Goal: Information Seeking & Learning: Learn about a topic

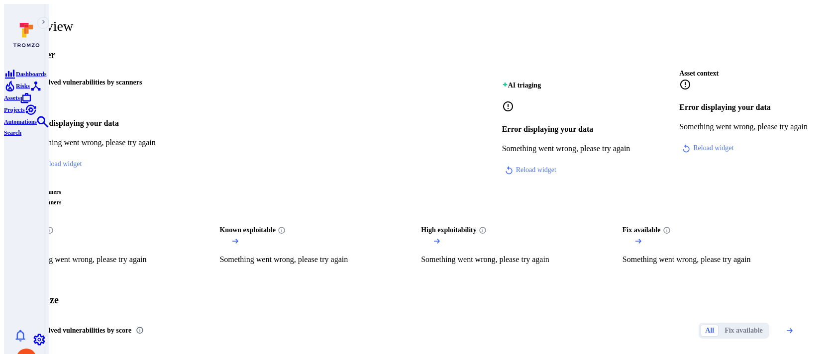
click at [22, 90] on span "Risks" at bounding box center [23, 86] width 14 height 7
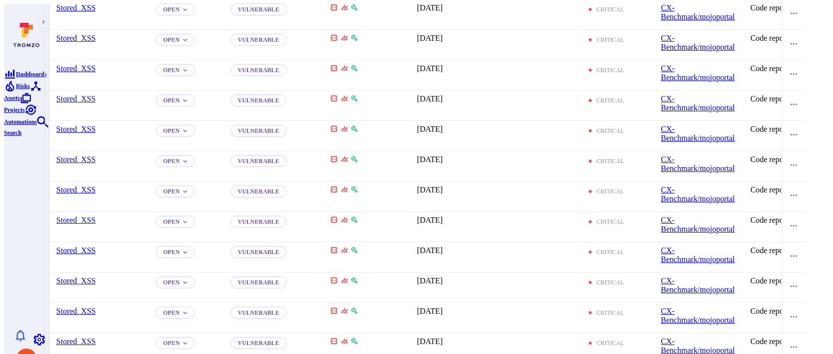
scroll to position [1513, 0]
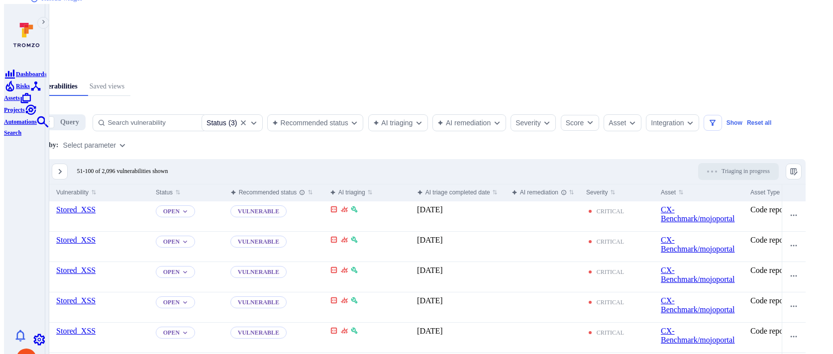
scroll to position [1513, 0]
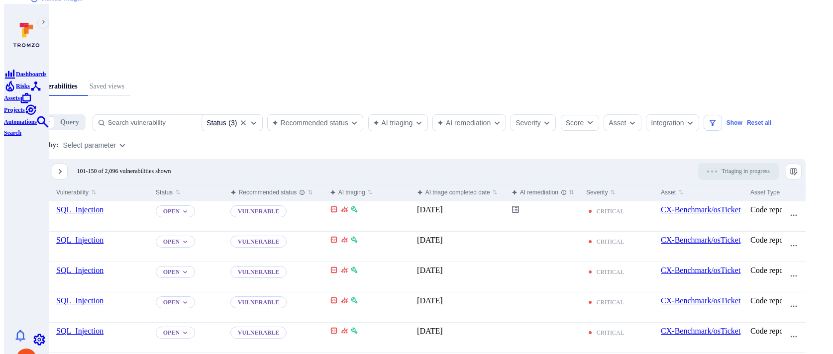
scroll to position [1513, 0]
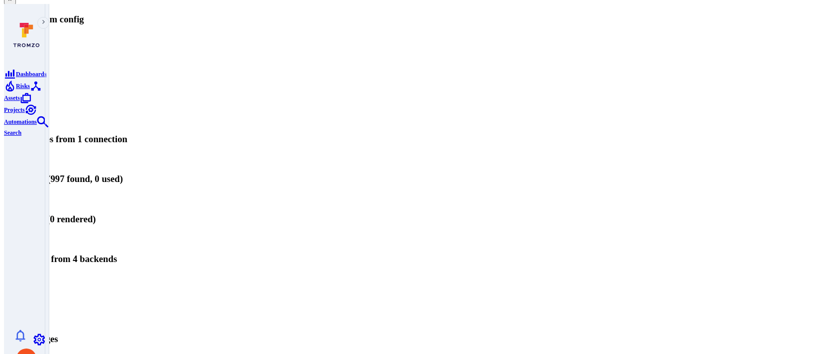
scroll to position [151, 0]
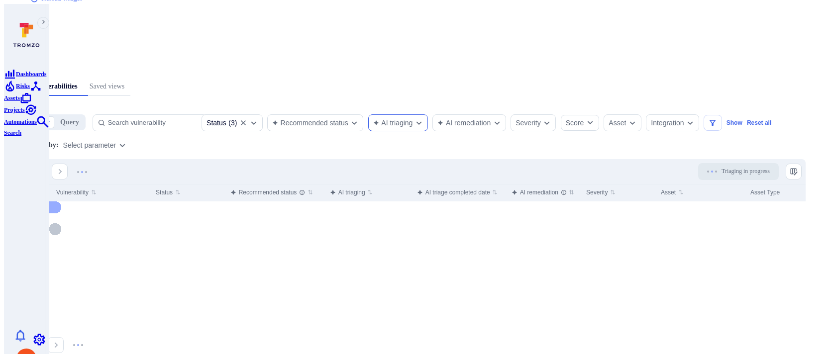
click at [413, 119] on div "AI triaging" at bounding box center [393, 123] width 40 height 8
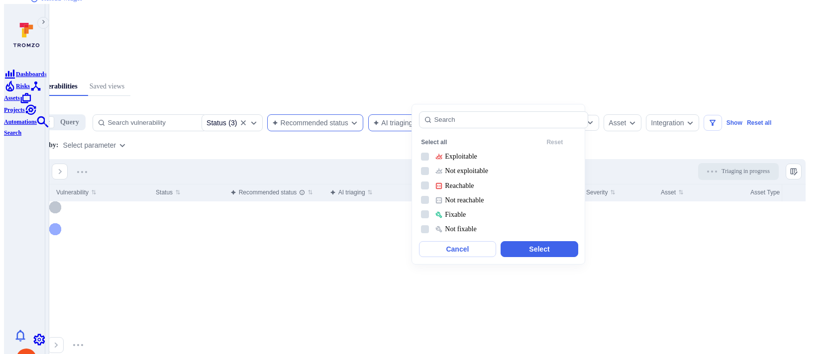
click at [348, 119] on div "Recommended status" at bounding box center [310, 123] width 76 height 8
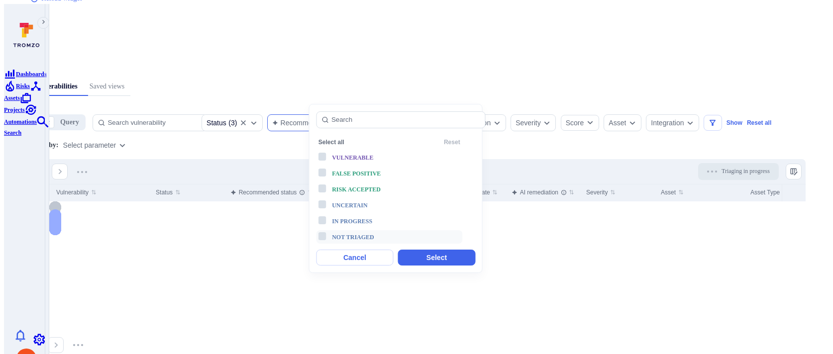
click at [352, 234] on span "Not triaged" at bounding box center [353, 237] width 42 height 7
click at [410, 250] on button "Select" at bounding box center [436, 258] width 77 height 16
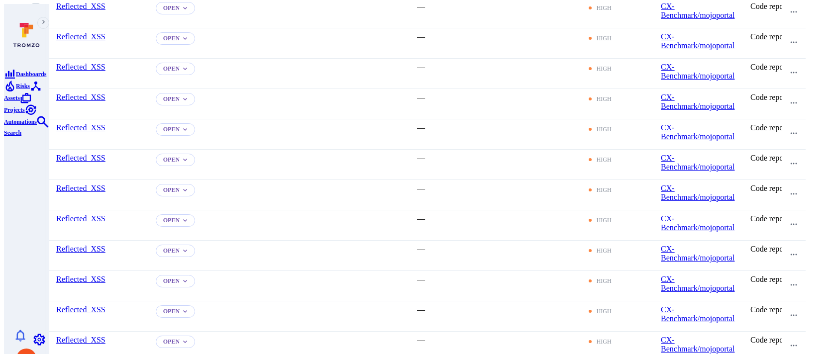
scroll to position [1522, 0]
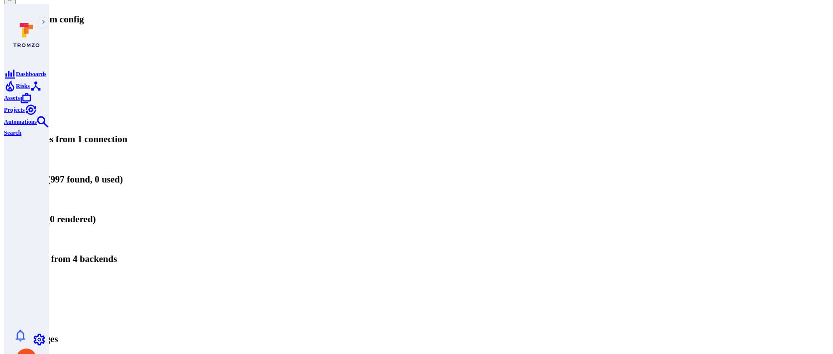
scroll to position [160, 0]
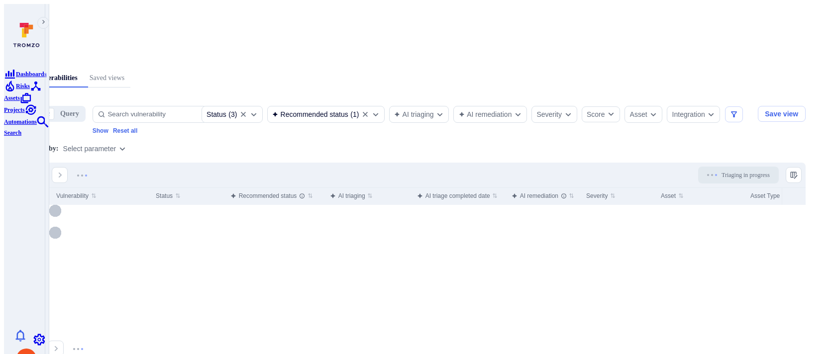
click at [14, 102] on span "Assets" at bounding box center [12, 98] width 16 height 7
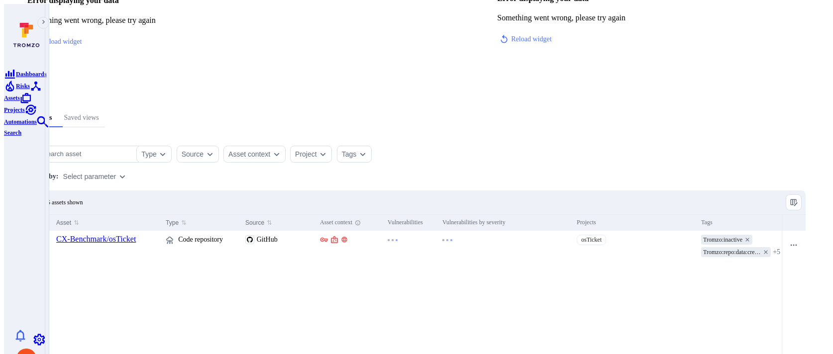
scroll to position [127, 0]
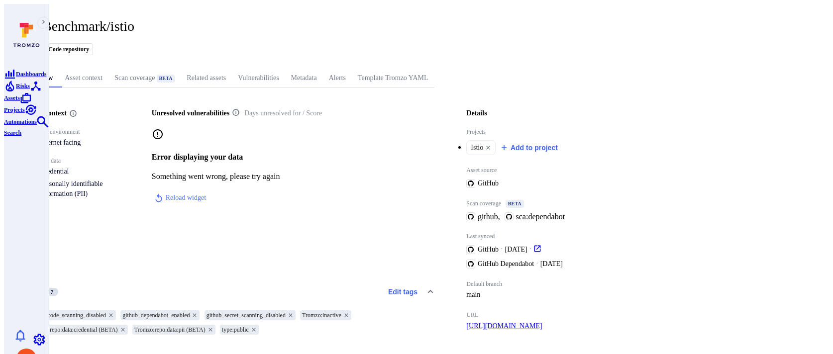
click at [285, 72] on link "Vulnerabilities" at bounding box center [258, 78] width 53 height 18
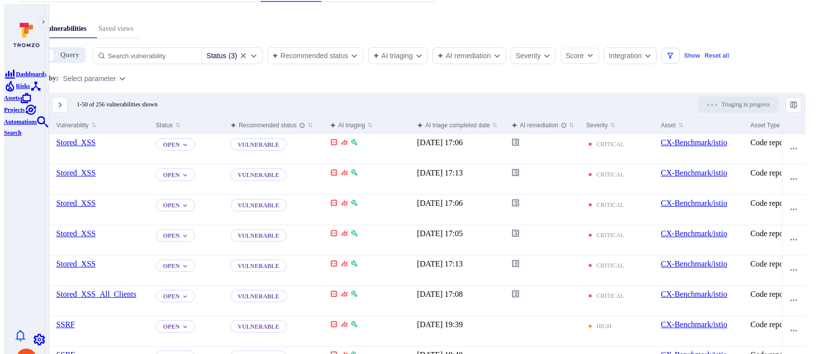
scroll to position [104, 0]
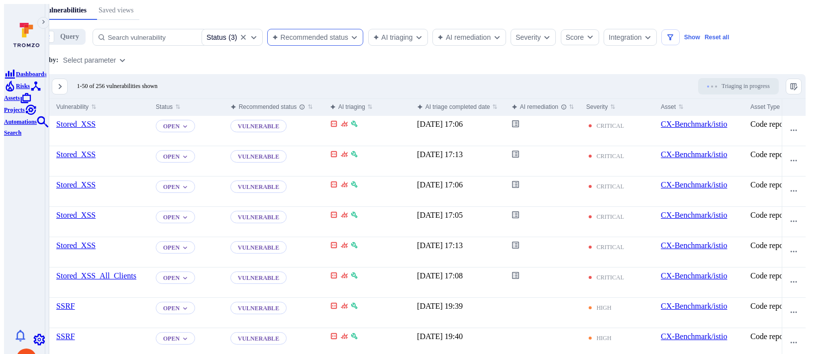
click at [337, 29] on div "Recommended status" at bounding box center [315, 37] width 97 height 17
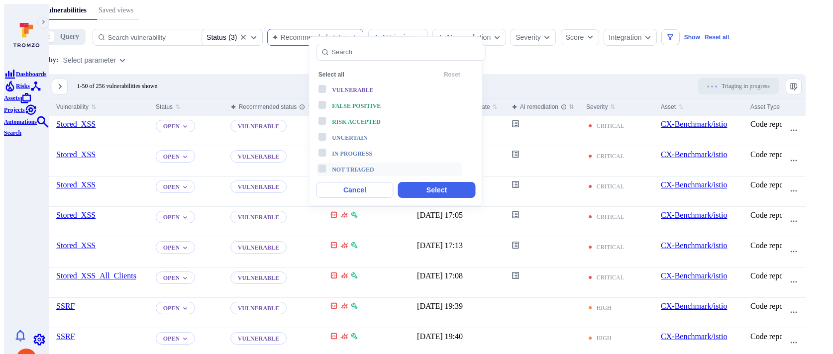
click at [328, 163] on li "Not triaged" at bounding box center [389, 169] width 146 height 13
click at [419, 182] on button "Select" at bounding box center [436, 190] width 77 height 16
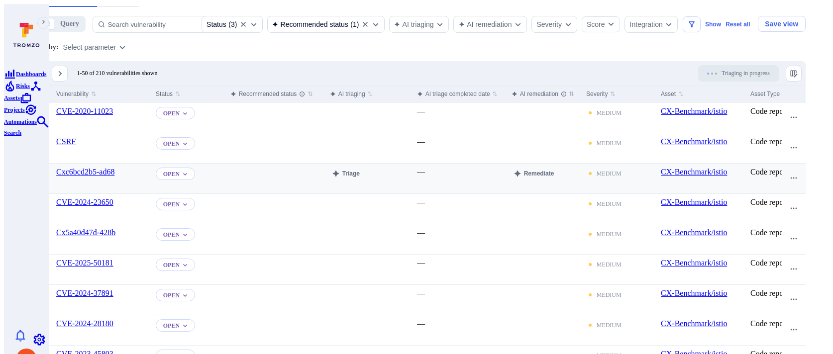
scroll to position [82, 0]
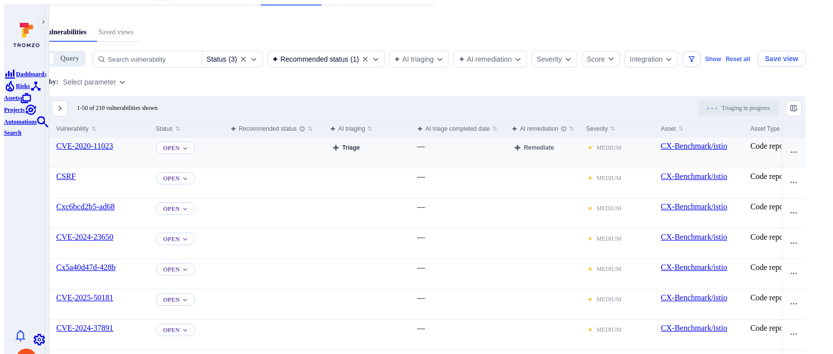
click at [362, 147] on button "Triage" at bounding box center [346, 148] width 32 height 12
click at [113, 146] on link "CVE-2020-11023" at bounding box center [84, 146] width 57 height 8
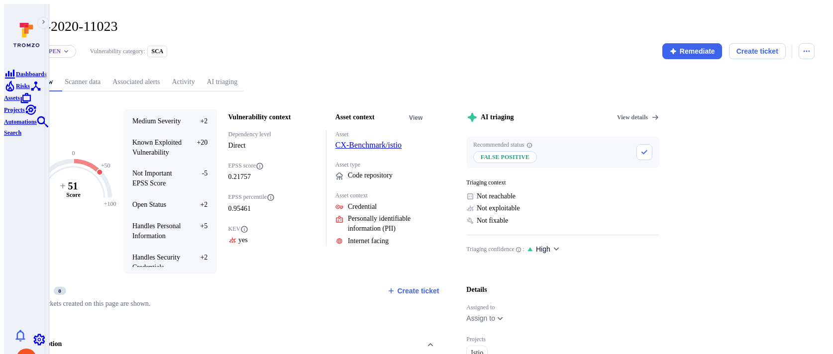
click at [243, 73] on link "AI triaging" at bounding box center [222, 82] width 43 height 18
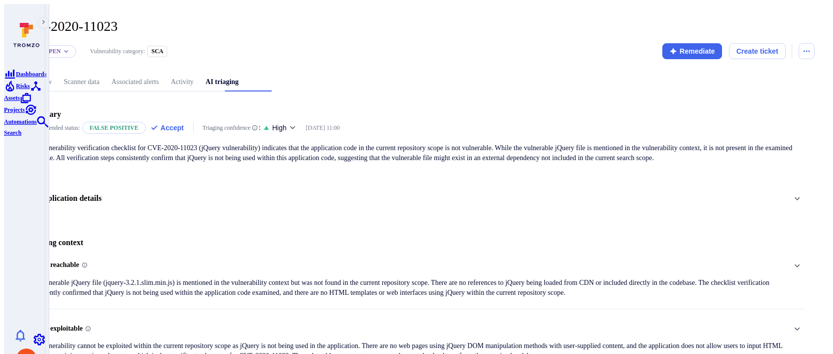
click at [198, 203] on div "Application details" at bounding box center [416, 198] width 797 height 35
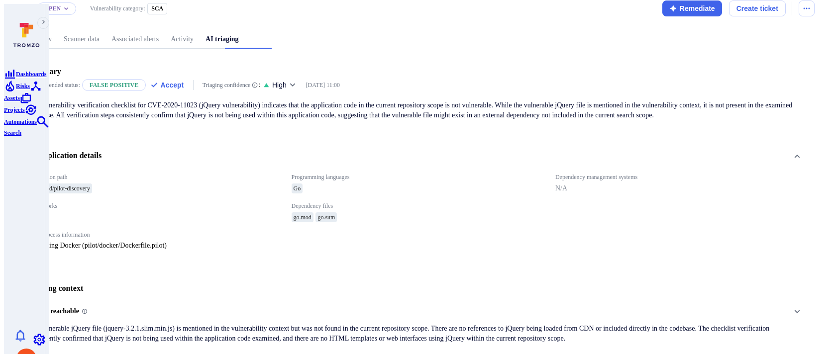
scroll to position [42, 0]
click at [58, 41] on link "Overview" at bounding box center [37, 40] width 39 height 18
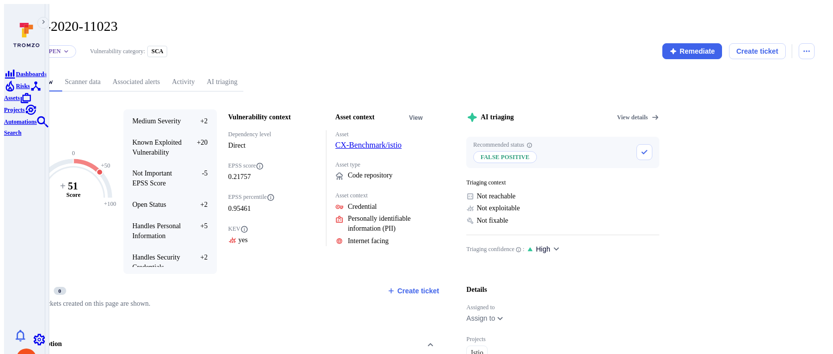
click at [243, 73] on link "AI triaging" at bounding box center [222, 82] width 43 height 18
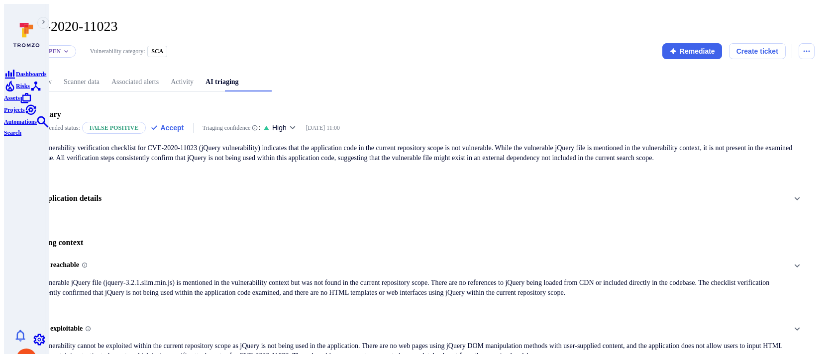
click at [305, 194] on div "Application details" at bounding box center [416, 199] width 779 height 17
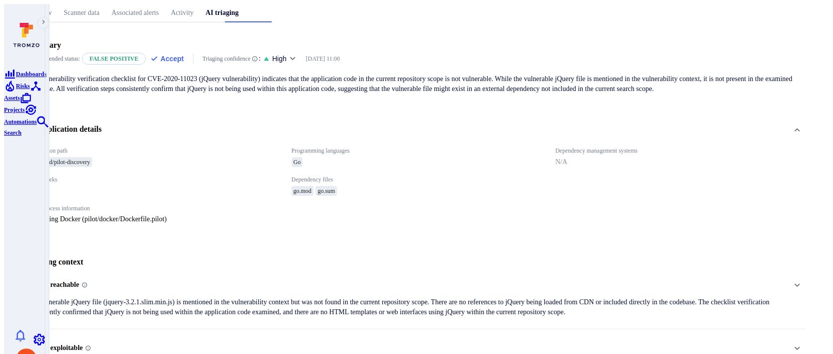
scroll to position [76, 0]
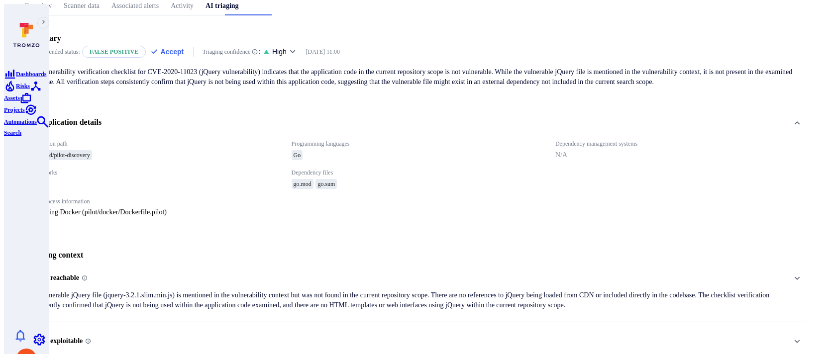
click at [310, 270] on span "Not reachable" at bounding box center [405, 278] width 757 height 16
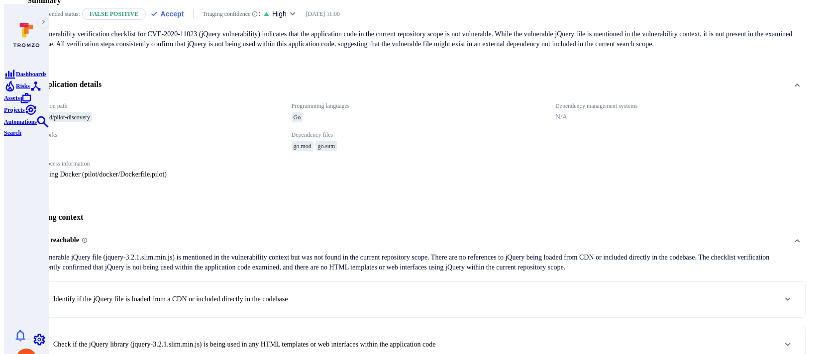
scroll to position [162, 0]
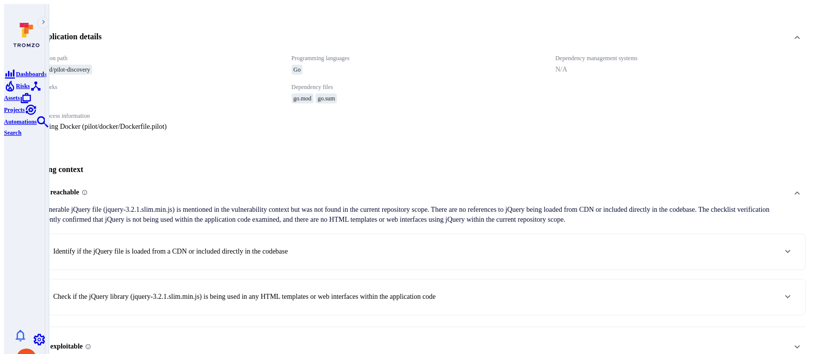
click at [288, 250] on div "1 . Identify if the jQuery file is loaded from a CDN or included directly in th…" at bounding box center [162, 251] width 251 height 17
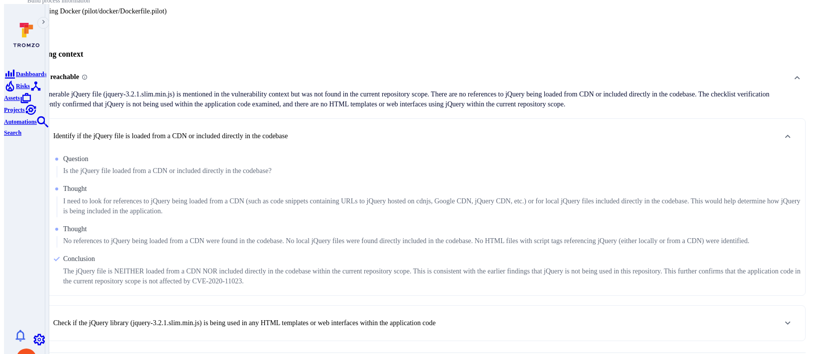
scroll to position [315, 0]
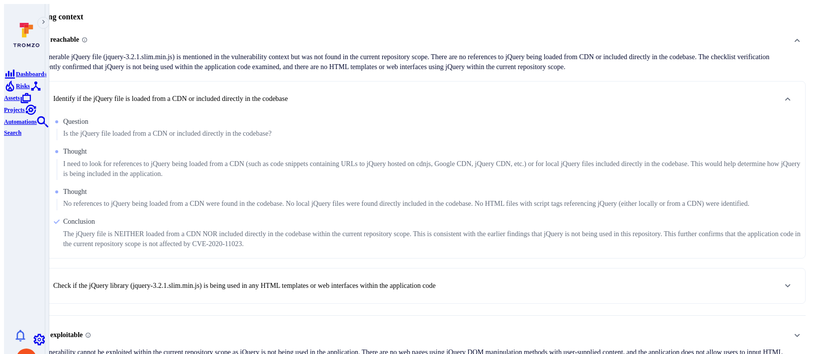
click at [309, 281] on p "Check if the jQuery library (jquery-3.2.1.slim.min.js) is being used in any HTM…" at bounding box center [244, 286] width 383 height 10
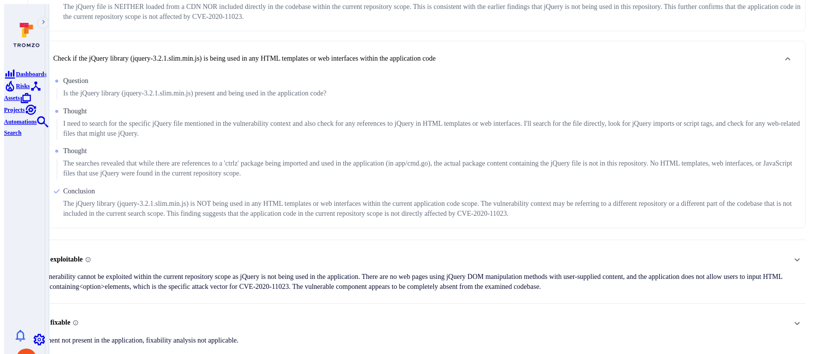
click at [309, 277] on p "The vulnerability cannot be exploited within the current repository scope as jQ…" at bounding box center [405, 282] width 757 height 20
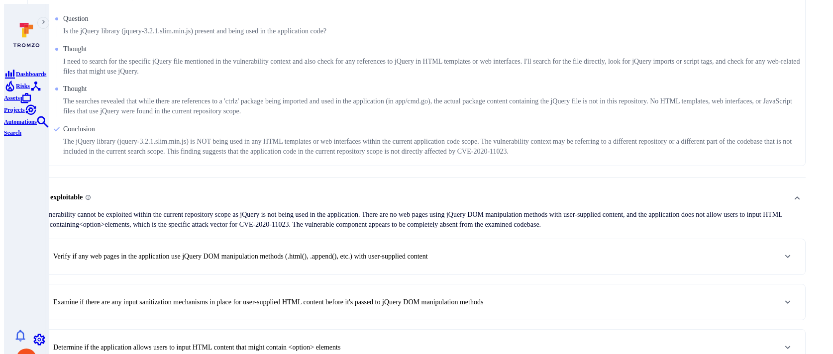
scroll to position [612, 0]
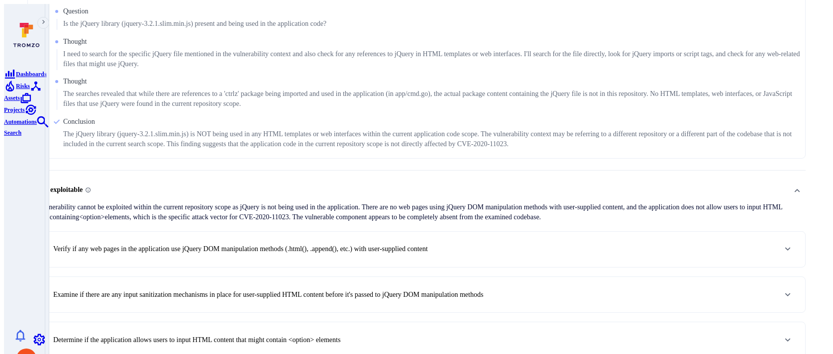
click at [313, 244] on p "Verify if any web pages in the application use jQuery DOM manipulation methods …" at bounding box center [240, 249] width 375 height 10
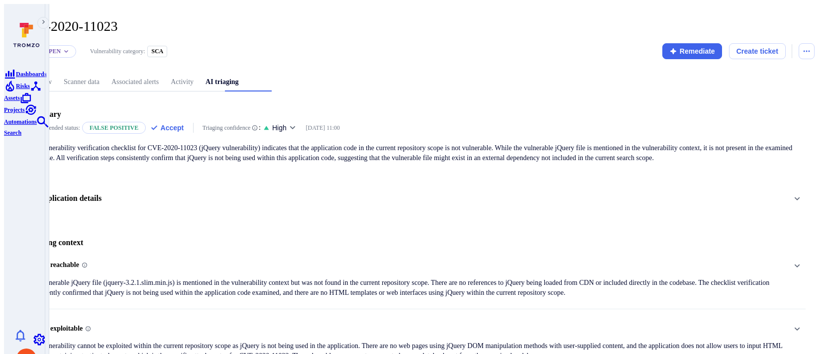
scroll to position [42, 0]
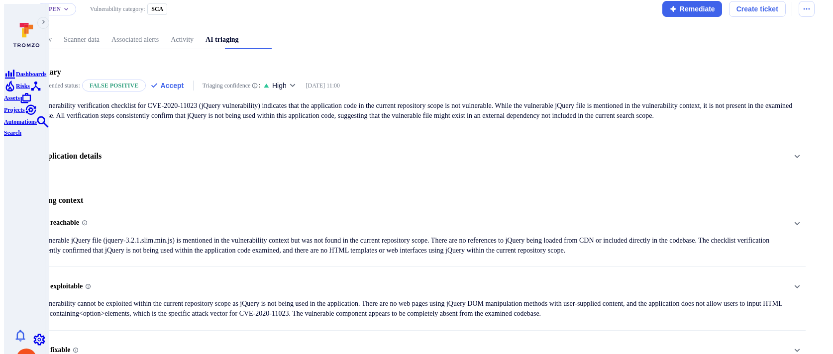
click at [14, 92] on icon "Risks" at bounding box center [10, 86] width 8 height 11
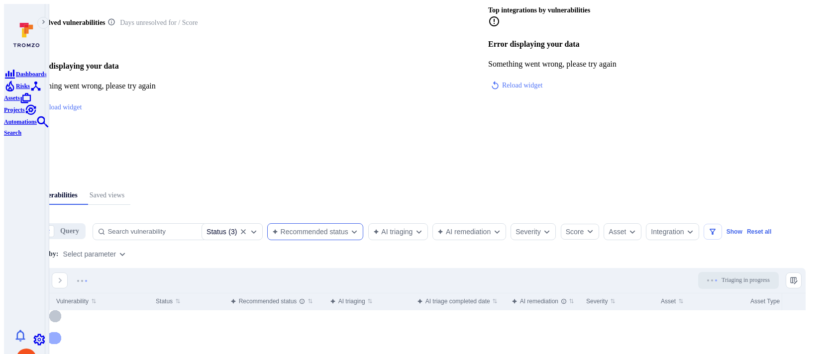
click at [358, 228] on icon "Expand dropdown" at bounding box center [354, 232] width 8 height 8
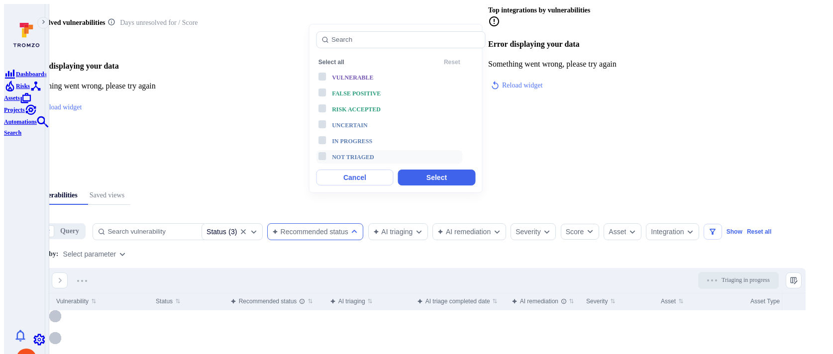
click at [389, 157] on div "Not triaged" at bounding box center [373, 156] width 82 height 11
click at [413, 177] on button "Select" at bounding box center [436, 178] width 77 height 16
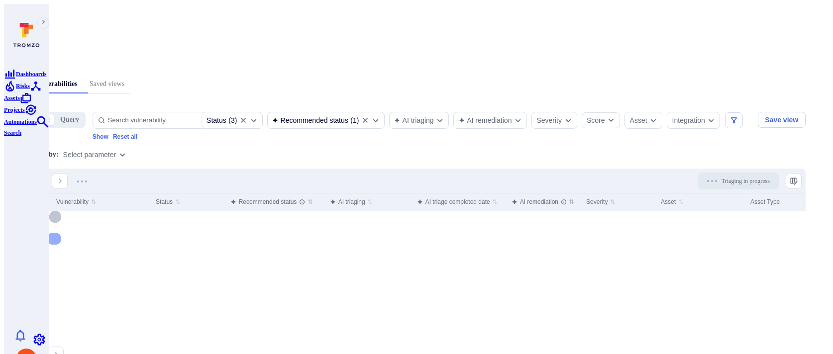
scroll to position [160, 0]
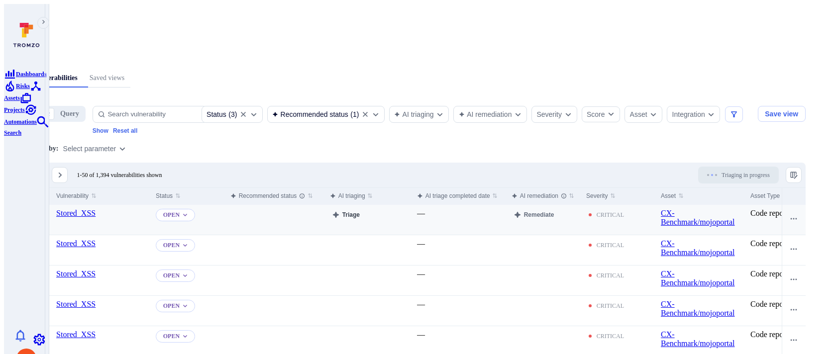
click at [362, 209] on button "Triage" at bounding box center [346, 215] width 32 height 12
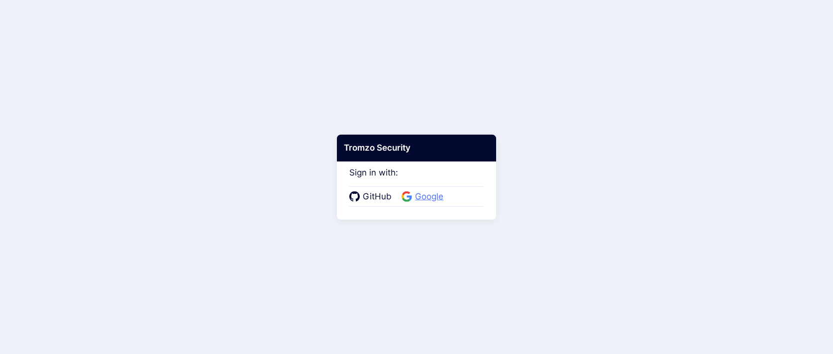
click at [409, 194] on icon at bounding box center [407, 197] width 10 height 10
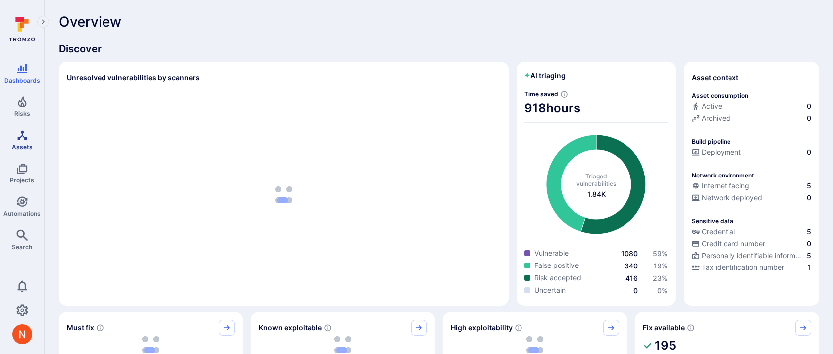
click at [15, 141] on link "Assets" at bounding box center [22, 139] width 44 height 29
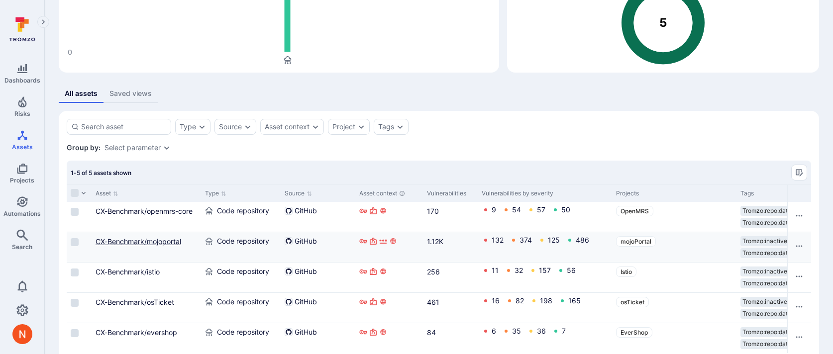
scroll to position [118, 0]
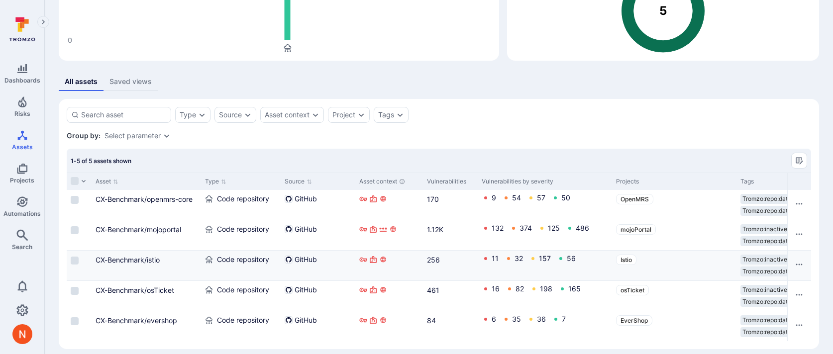
click at [154, 264] on div "CX-Benchmark/istio" at bounding box center [147, 260] width 102 height 10
click at [154, 260] on link "CX-Benchmark/istio" at bounding box center [128, 260] width 64 height 8
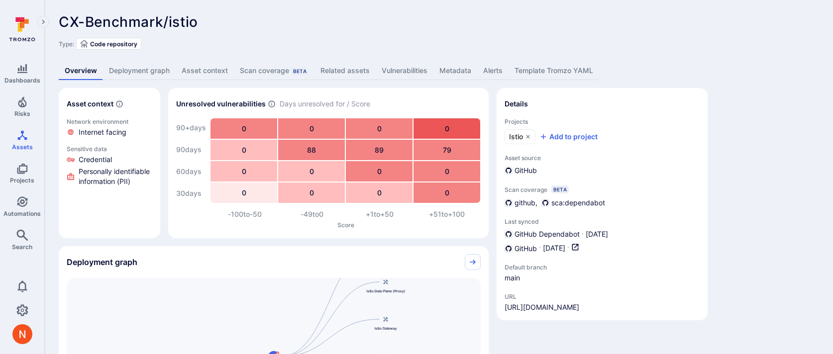
click at [142, 68] on link "Deployment graph" at bounding box center [139, 71] width 73 height 18
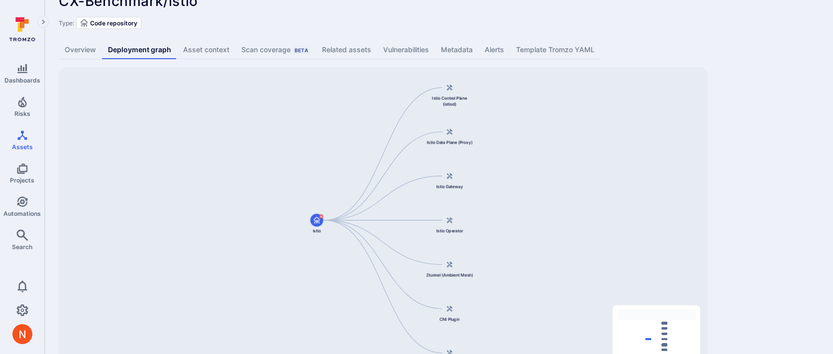
scroll to position [61, 0]
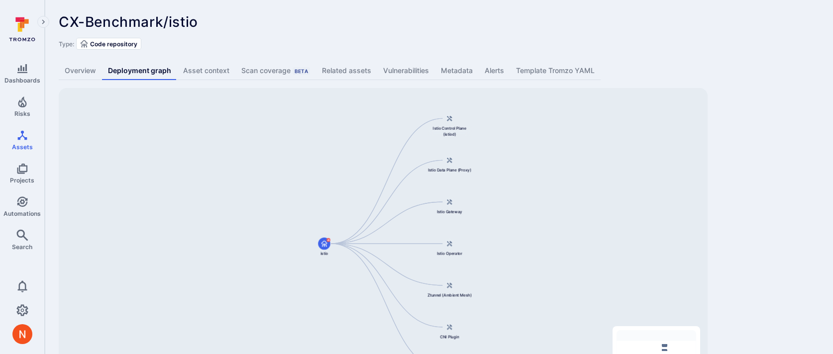
click at [733, 211] on div "CX-Benchmark/istio ... Show more Type: Code repository Overview Deployment grap…" at bounding box center [439, 208] width 789 height 416
